Goal: Information Seeking & Learning: Learn about a topic

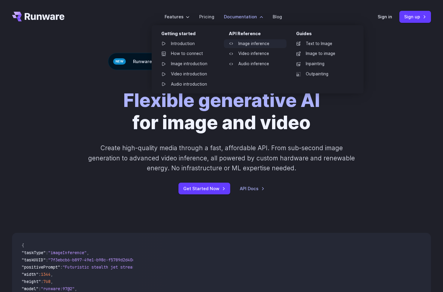
click at [240, 42] on link "Image inference" at bounding box center [255, 43] width 63 height 9
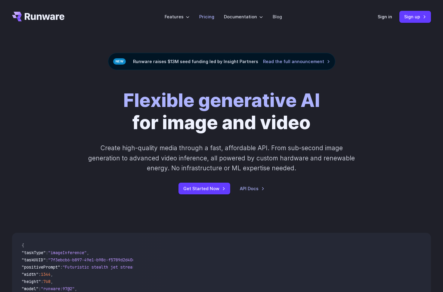
click at [199, 17] on li "Pricing" at bounding box center [206, 16] width 25 height 17
click at [200, 17] on li "Pricing" at bounding box center [206, 16] width 25 height 17
click at [202, 17] on link "Pricing" at bounding box center [206, 16] width 15 height 7
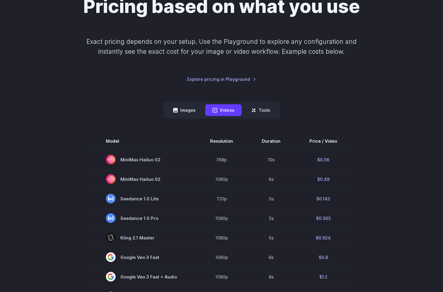
scroll to position [80, 0]
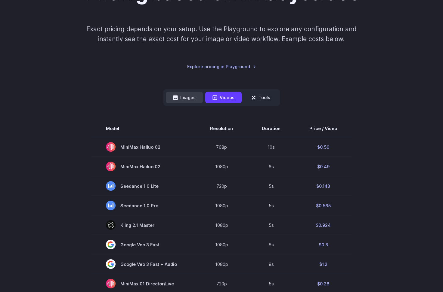
click at [191, 97] on button "Images" at bounding box center [184, 98] width 37 height 12
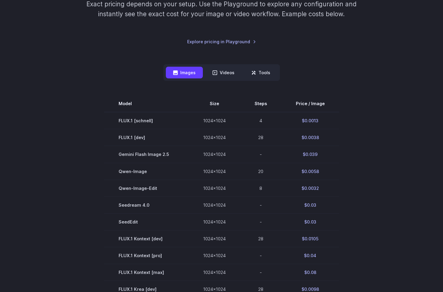
scroll to position [105, 0]
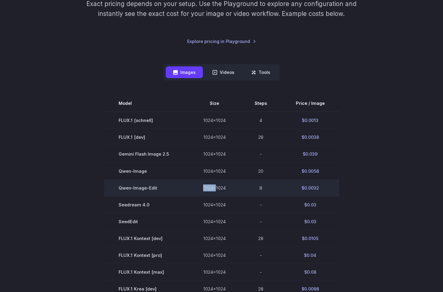
drag, startPoint x: 193, startPoint y: 187, endPoint x: 221, endPoint y: 187, distance: 28.3
click at [220, 187] on td "1024x1024" at bounding box center [214, 188] width 51 height 17
click at [221, 187] on td "1024x1024" at bounding box center [214, 188] width 51 height 17
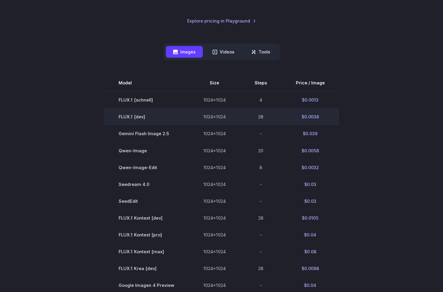
scroll to position [123, 0]
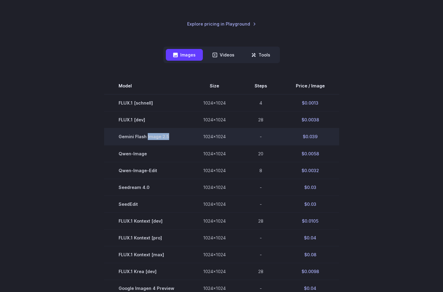
drag, startPoint x: 179, startPoint y: 139, endPoint x: 142, endPoint y: 139, distance: 37.0
click at [142, 139] on td "Gemini Flash Image 2.5" at bounding box center [146, 136] width 85 height 17
click at [138, 139] on span "Gemini Flash Image 2.5" at bounding box center [146, 136] width 56 height 7
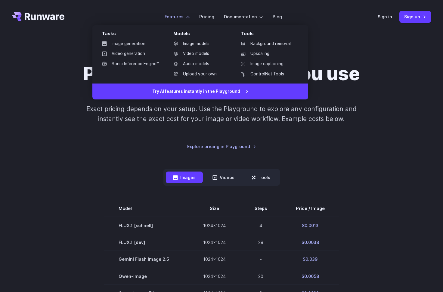
scroll to position [0, 0]
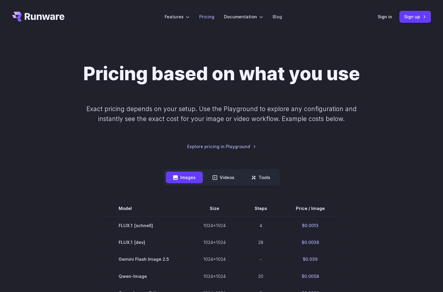
click at [205, 15] on link "Pricing" at bounding box center [206, 16] width 15 height 7
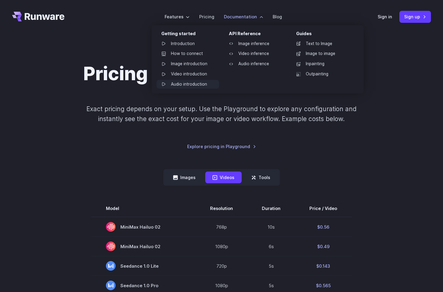
scroll to position [2, 0]
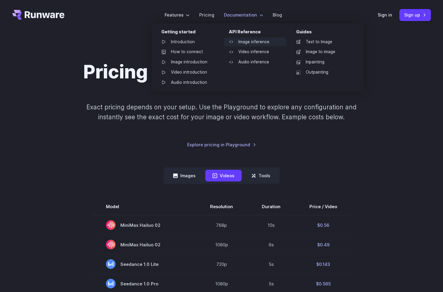
click at [243, 42] on link "Image inference" at bounding box center [255, 42] width 63 height 9
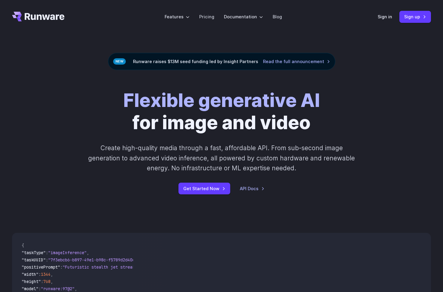
click at [389, 13] on div "Sign in Sign up" at bounding box center [403, 17] width 53 height 12
click at [385, 17] on link "Sign in" at bounding box center [384, 16] width 14 height 7
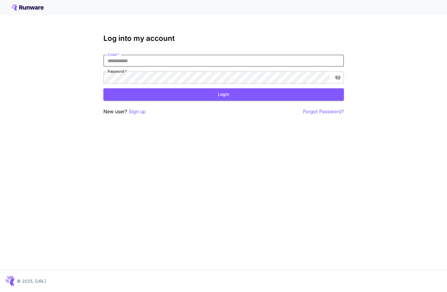
type input "**********"
click at [223, 94] on button "Login" at bounding box center [223, 94] width 241 height 12
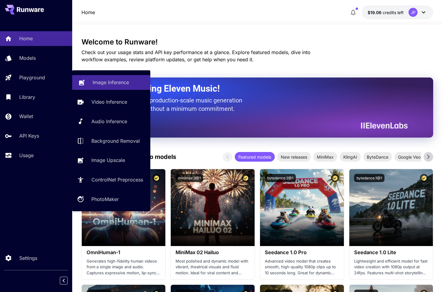
click at [115, 86] on p "Image Inference" at bounding box center [111, 82] width 36 height 7
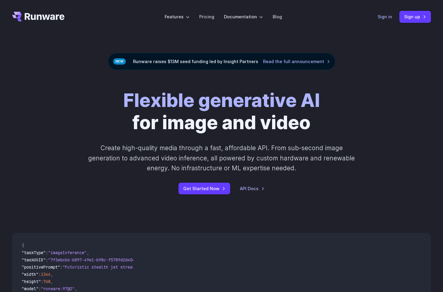
click at [385, 19] on link "Sign in" at bounding box center [384, 16] width 14 height 7
click at [210, 14] on link "Pricing" at bounding box center [206, 16] width 15 height 7
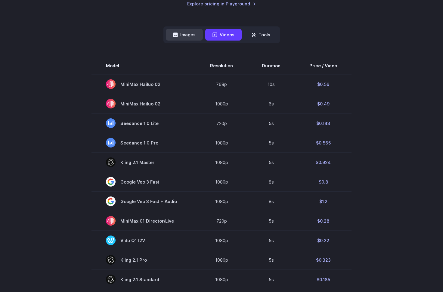
scroll to position [135, 0]
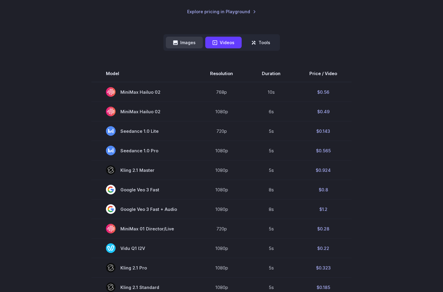
click at [192, 43] on button "Images" at bounding box center [184, 43] width 37 height 12
